Goal: Navigation & Orientation: Find specific page/section

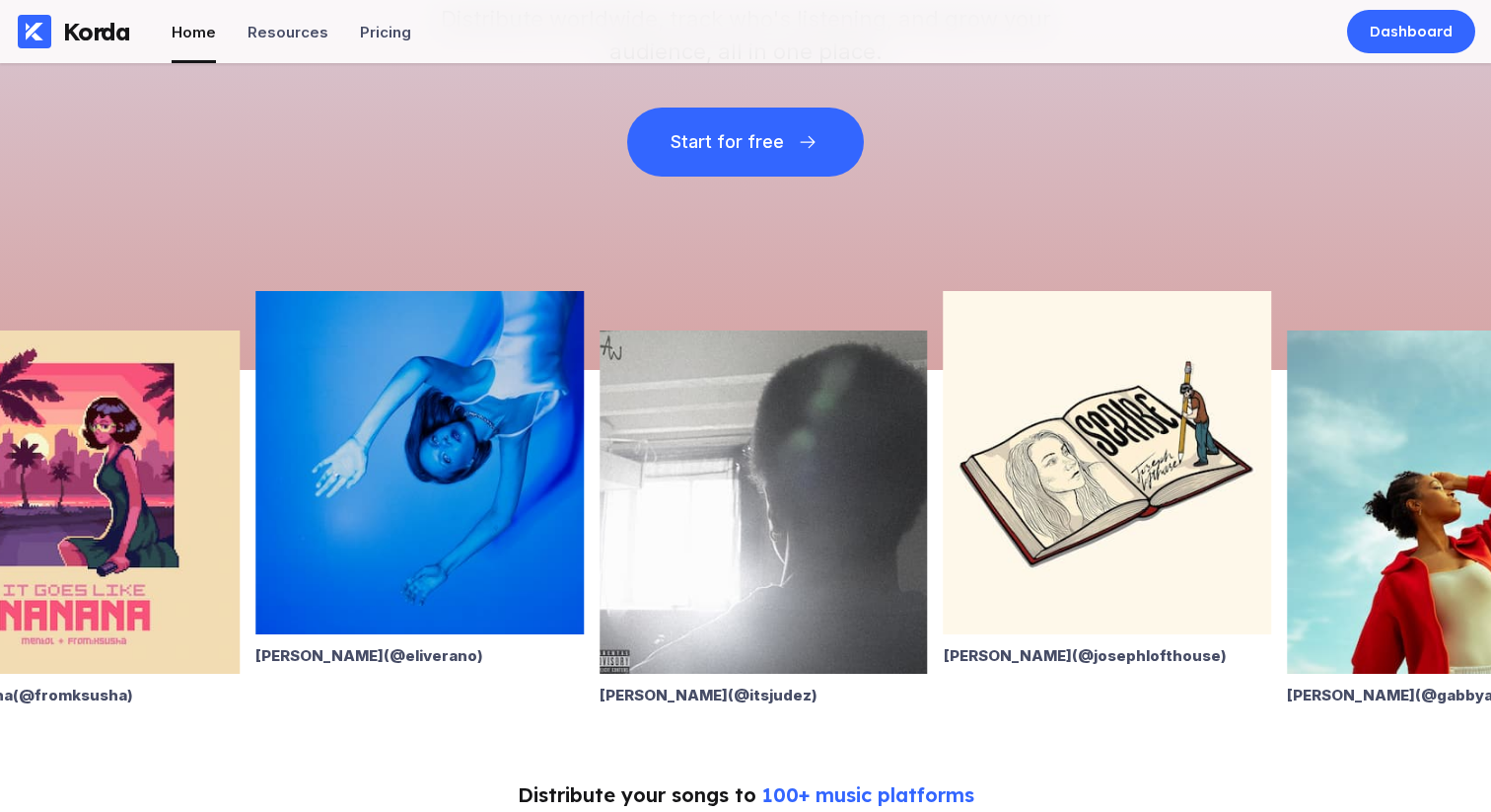
scroll to position [600, 0]
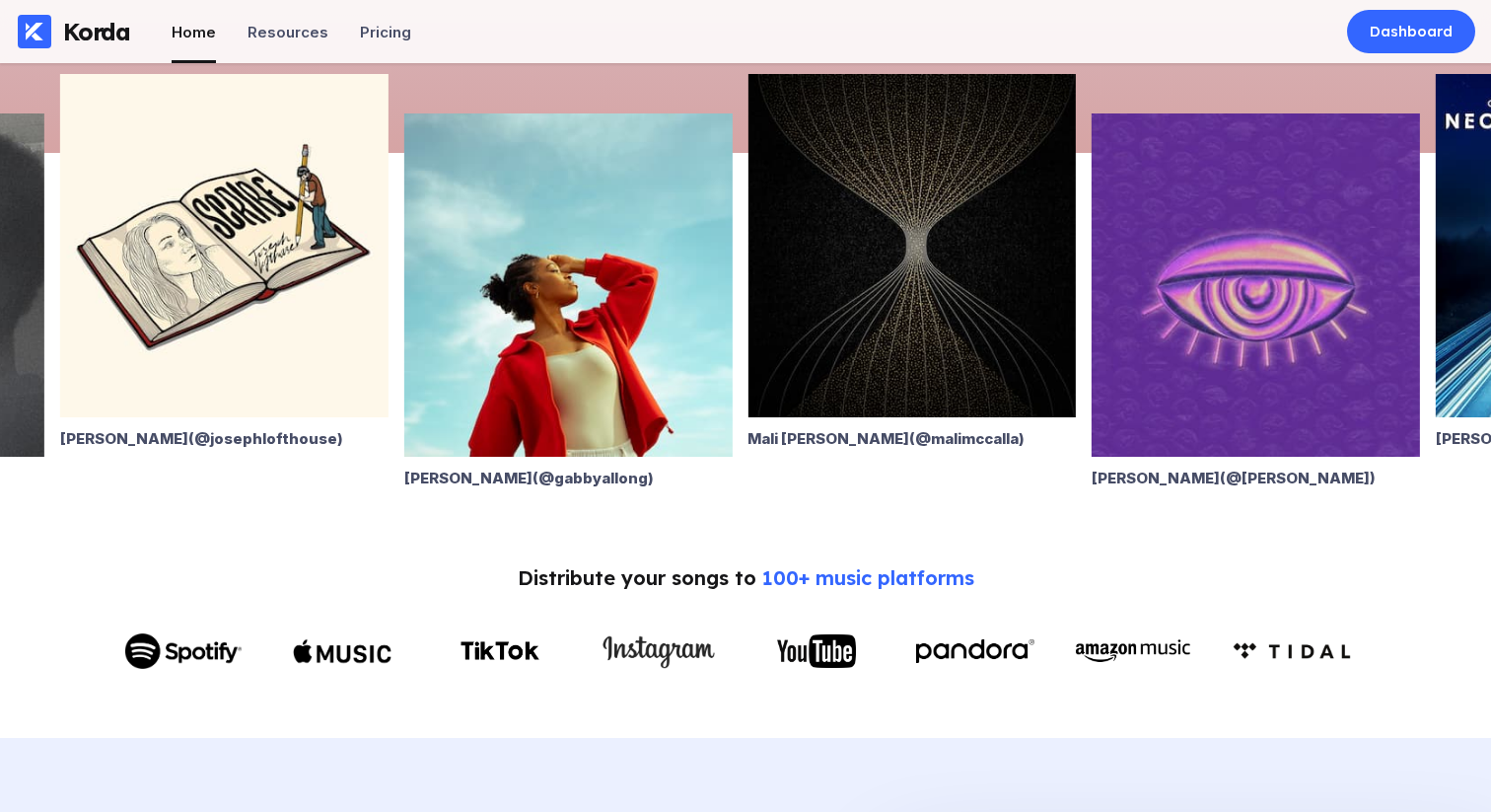
drag, startPoint x: 1295, startPoint y: 276, endPoint x: 257, endPoint y: 376, distance: 1042.8
click at [313, 362] on div "Eli Verano (@ eliverano ) Alan Ward (@ itsjudez ) Joseph Lofthouse (@ josephlof…" at bounding box center [103, 300] width 1491 height 373
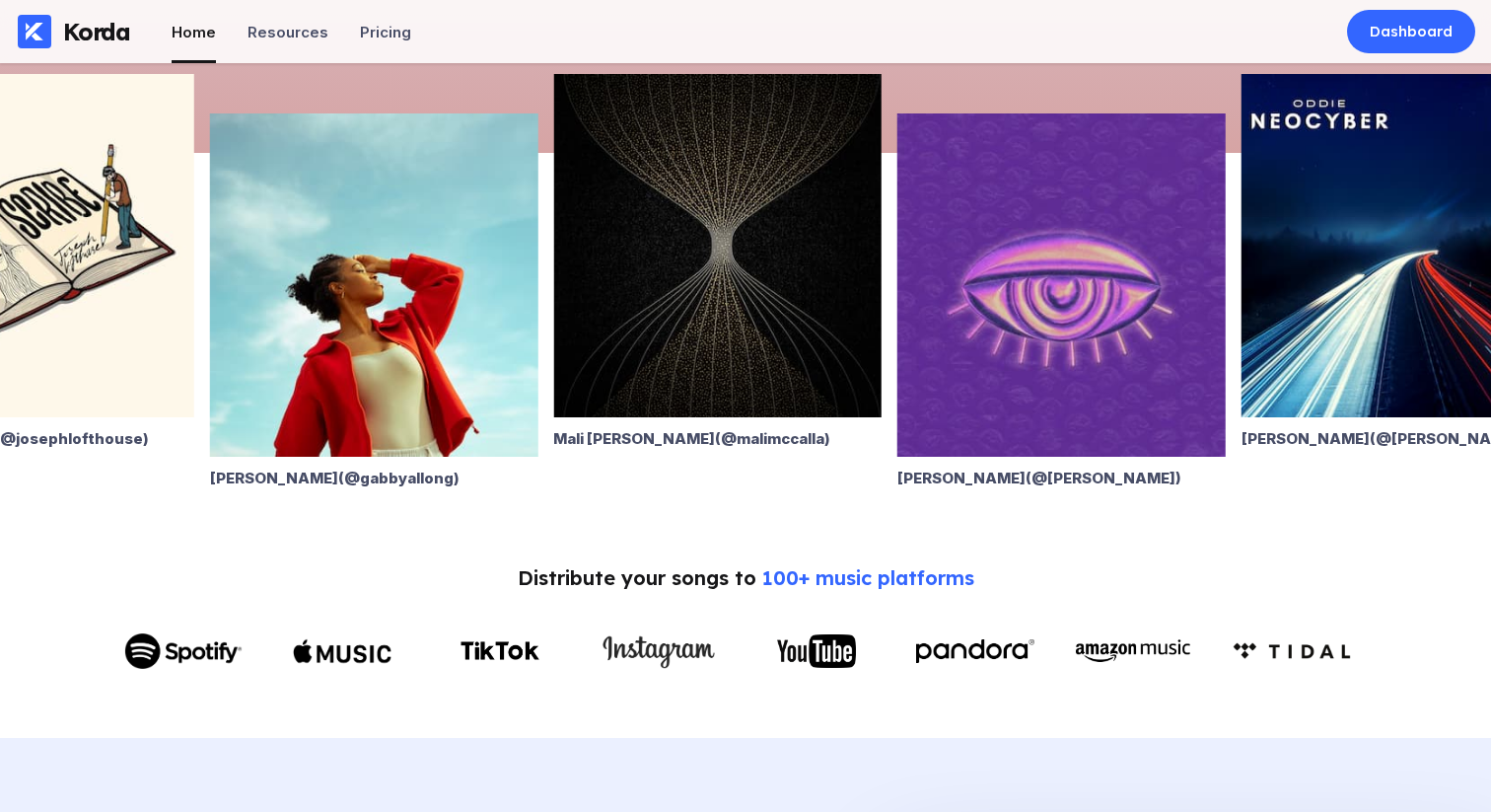
drag, startPoint x: 781, startPoint y: 318, endPoint x: 1112, endPoint y: 260, distance: 336.0
click at [1109, 265] on img at bounding box center [1062, 285] width 328 height 343
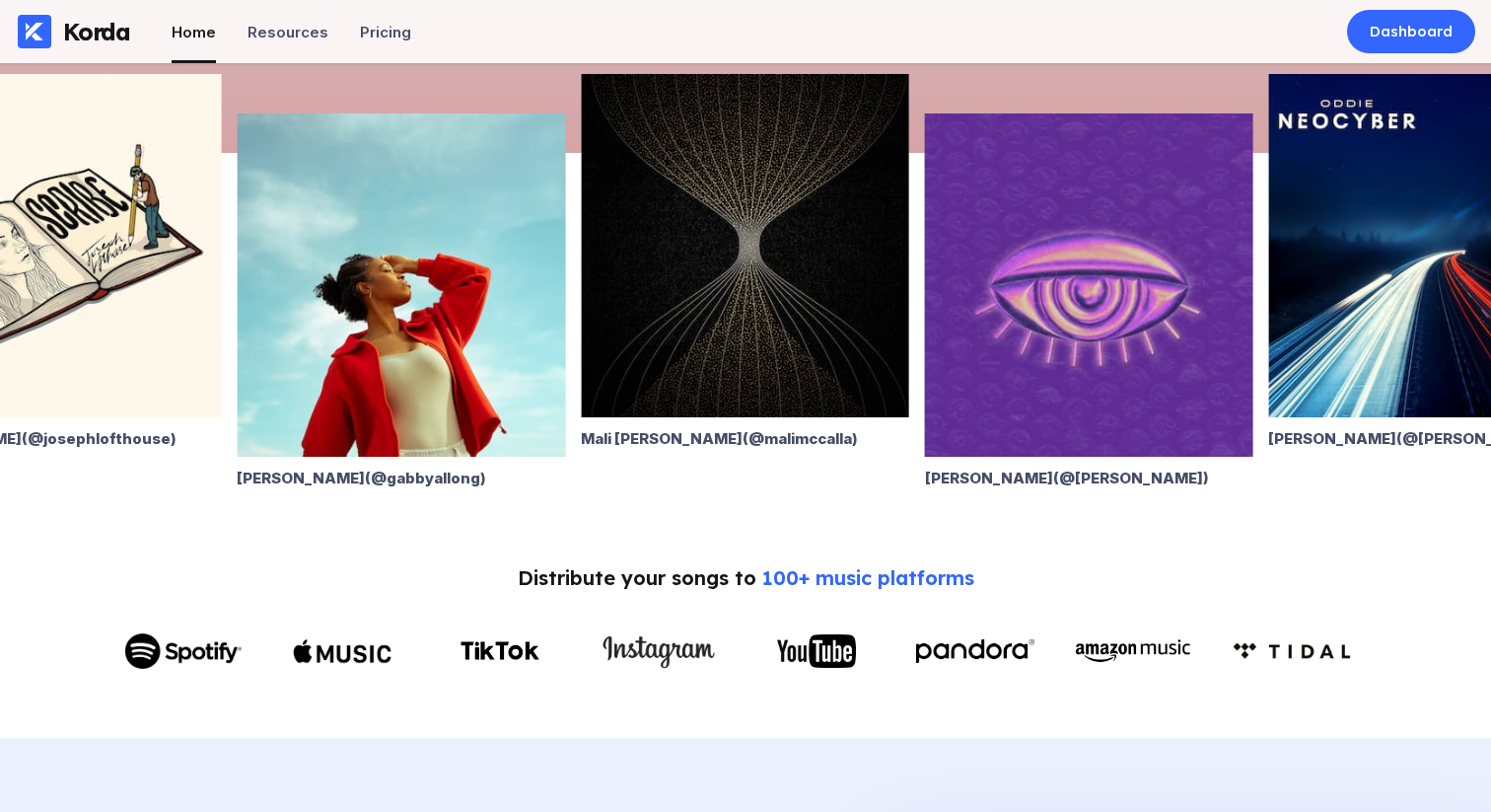
click at [838, 286] on img at bounding box center [746, 245] width 328 height 343
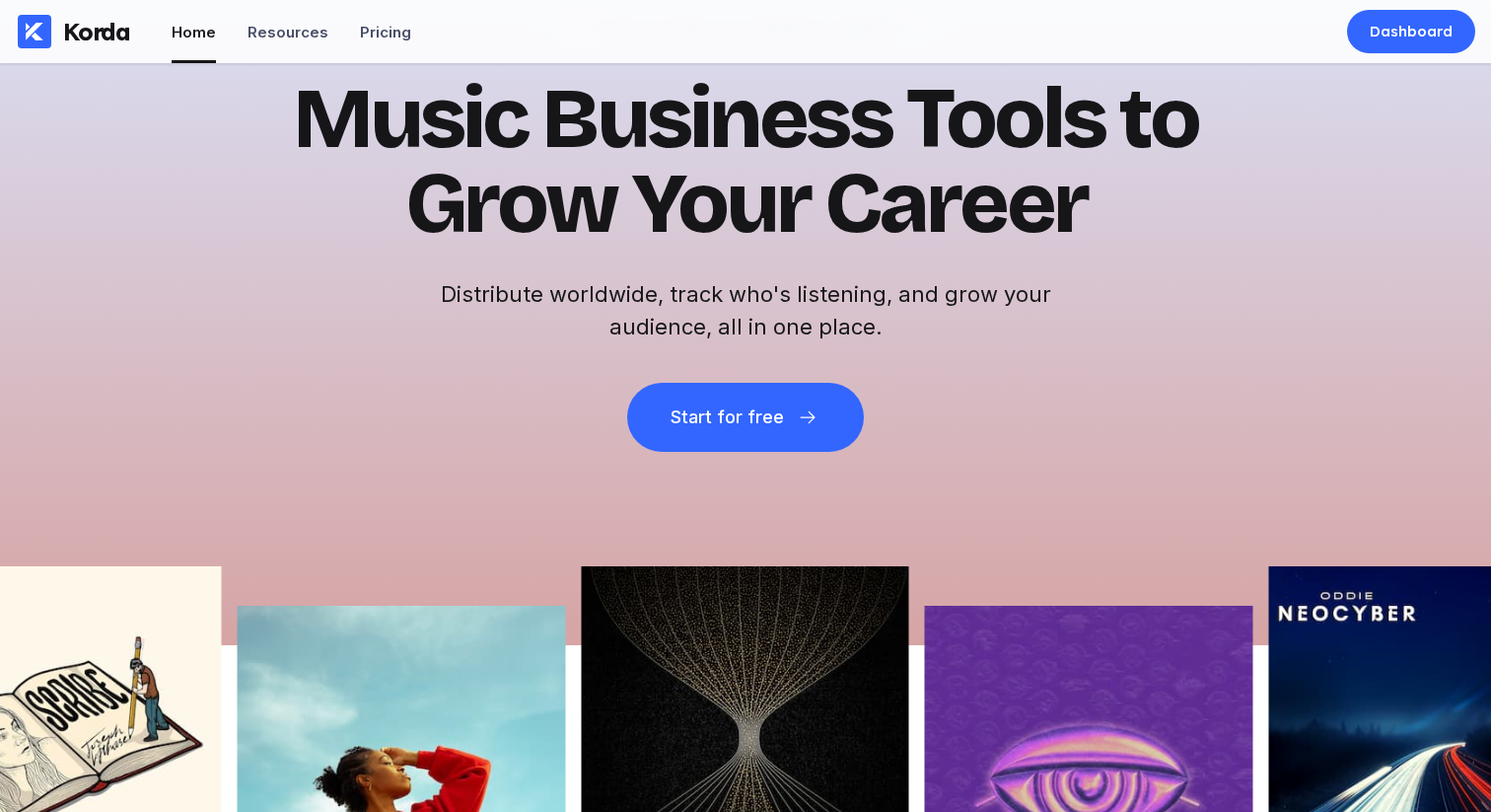
scroll to position [0, 0]
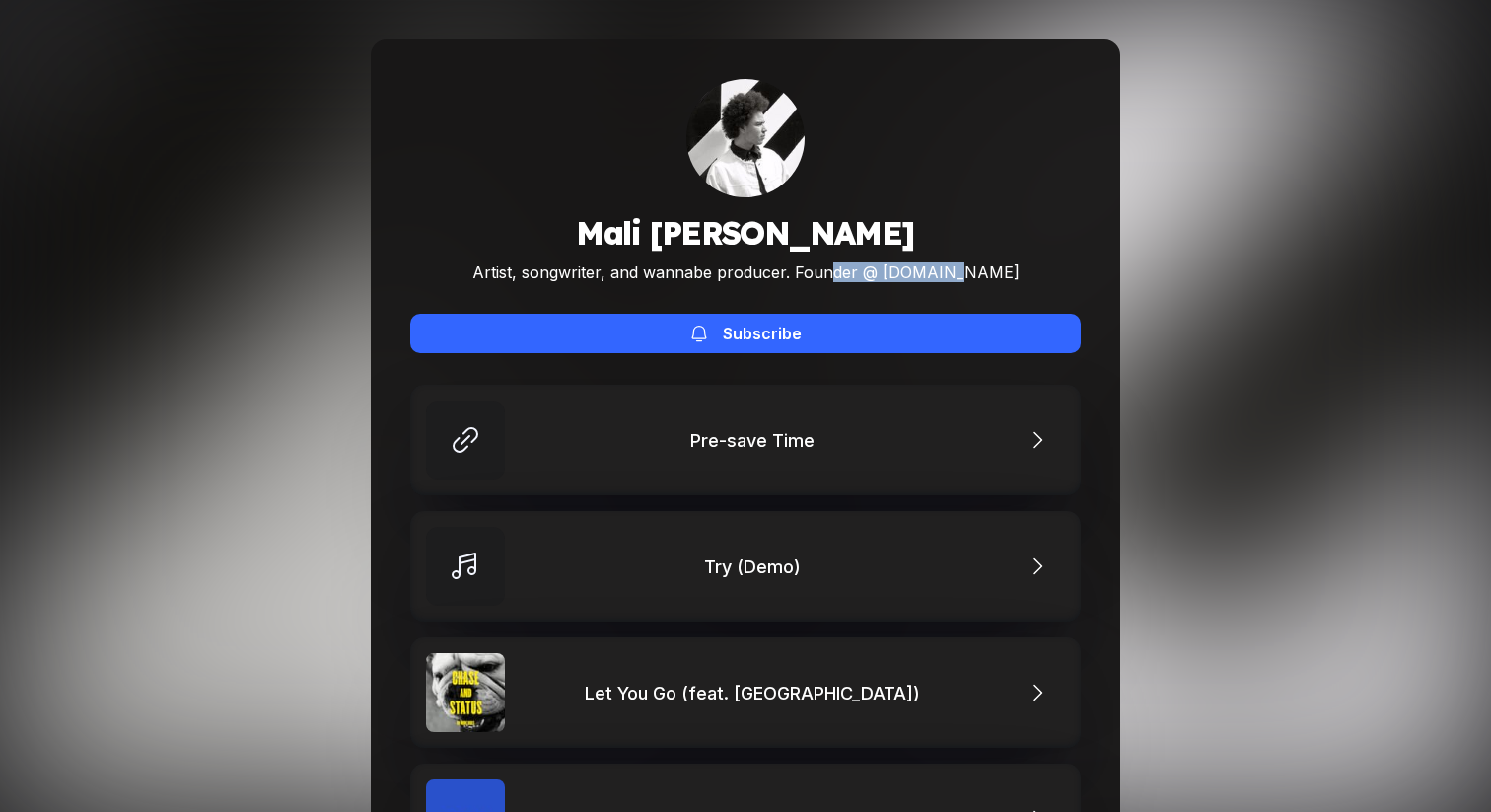
drag, startPoint x: 866, startPoint y: 277, endPoint x: 1025, endPoint y: 273, distance: 159.1
click at [1018, 273] on div "[PERSON_NAME] Artist, songwriter, and wannabe producer. Founder @ [DOMAIN_NAME]…" at bounding box center [746, 215] width 671 height 274
click at [1026, 273] on div "[PERSON_NAME] Artist, songwriter, and wannabe producer. Founder @ [DOMAIN_NAME]…" at bounding box center [746, 215] width 671 height 274
